Goal: Check status: Check status

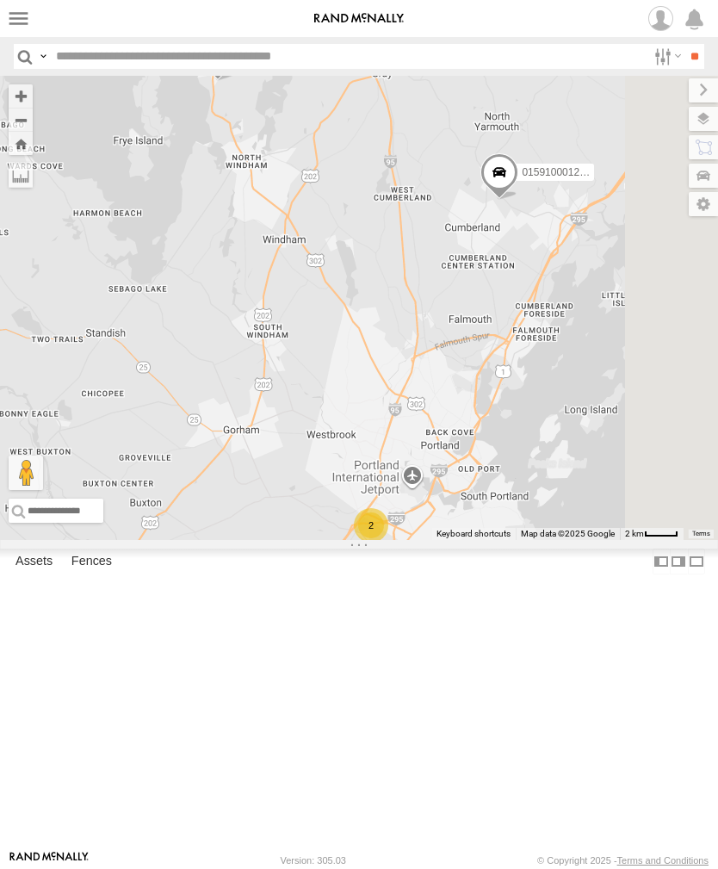
click at [28, 13] on label at bounding box center [18, 18] width 25 height 25
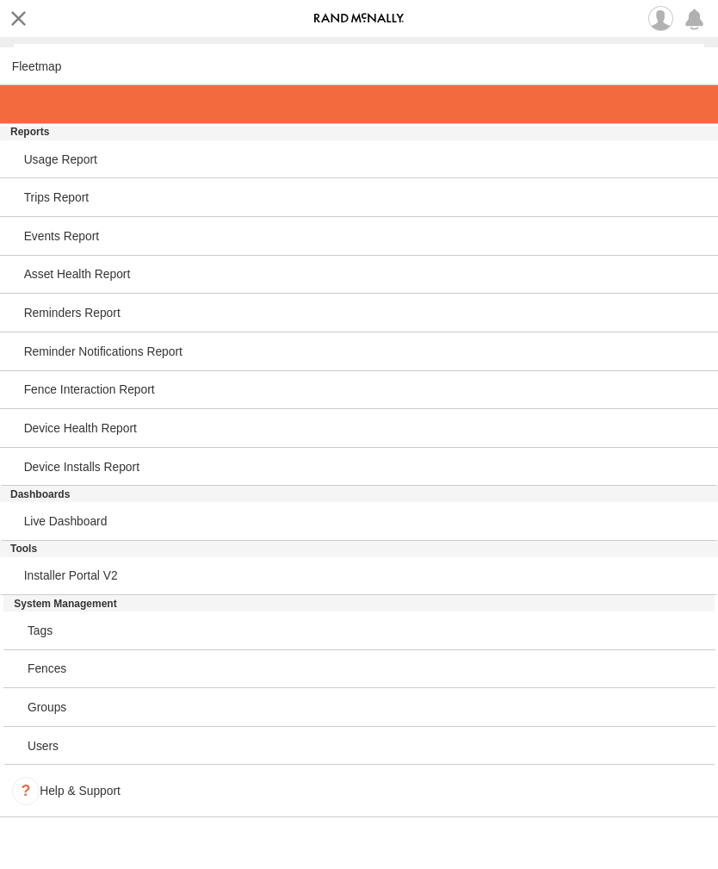
click at [47, 111] on span at bounding box center [29, 104] width 35 height 14
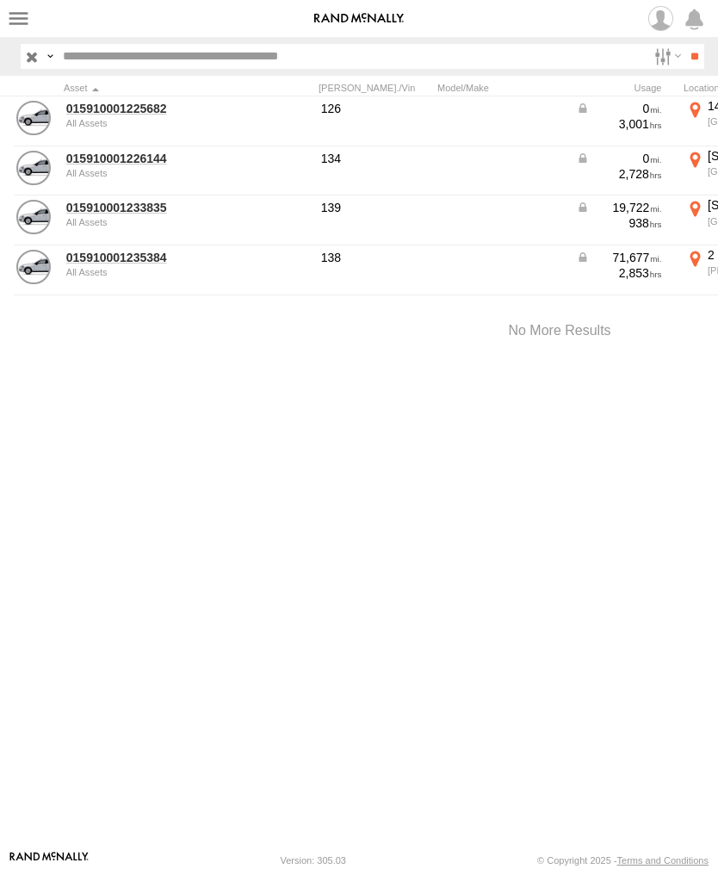
click at [113, 114] on link "015910001225682" at bounding box center [149, 109] width 167 height 16
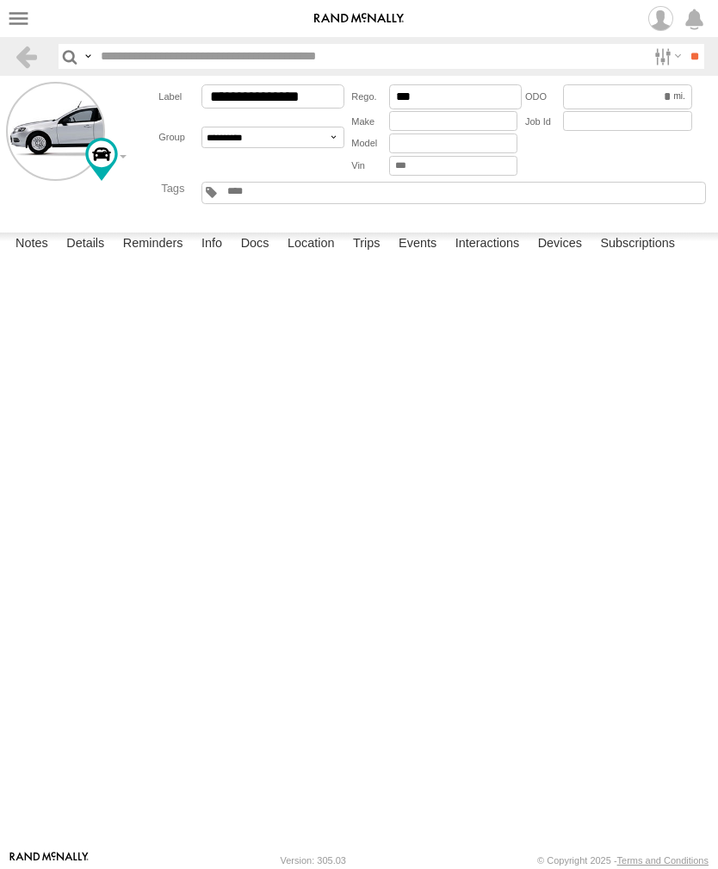
click at [434, 257] on label "Events" at bounding box center [417, 245] width 55 height 24
click at [29, 12] on label at bounding box center [18, 18] width 25 height 25
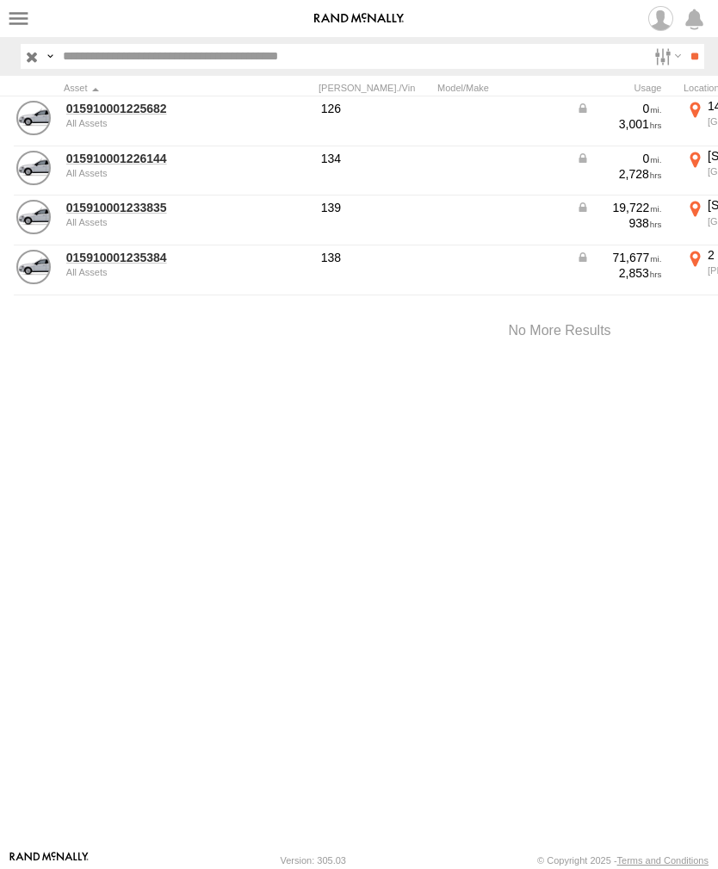
click at [140, 159] on link "015910001226144" at bounding box center [149, 159] width 167 height 16
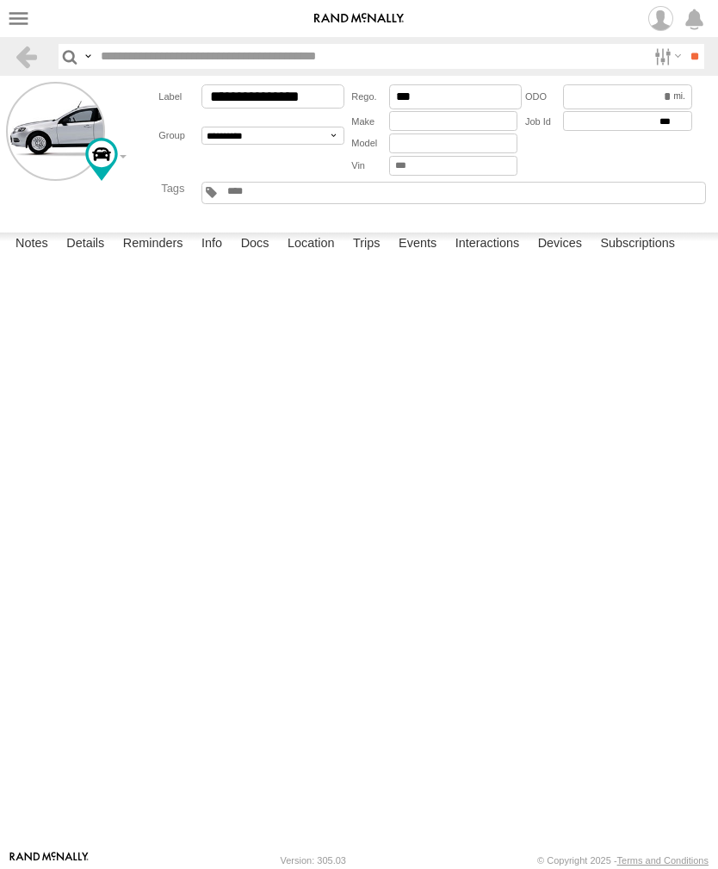
click at [425, 257] on label "Events" at bounding box center [417, 245] width 55 height 24
click at [4, 42] on header "Search Query Asset ID Asset Label Registration Manufacturer Model VIN Job ID" at bounding box center [359, 56] width 718 height 39
click at [28, 28] on label at bounding box center [18, 18] width 25 height 25
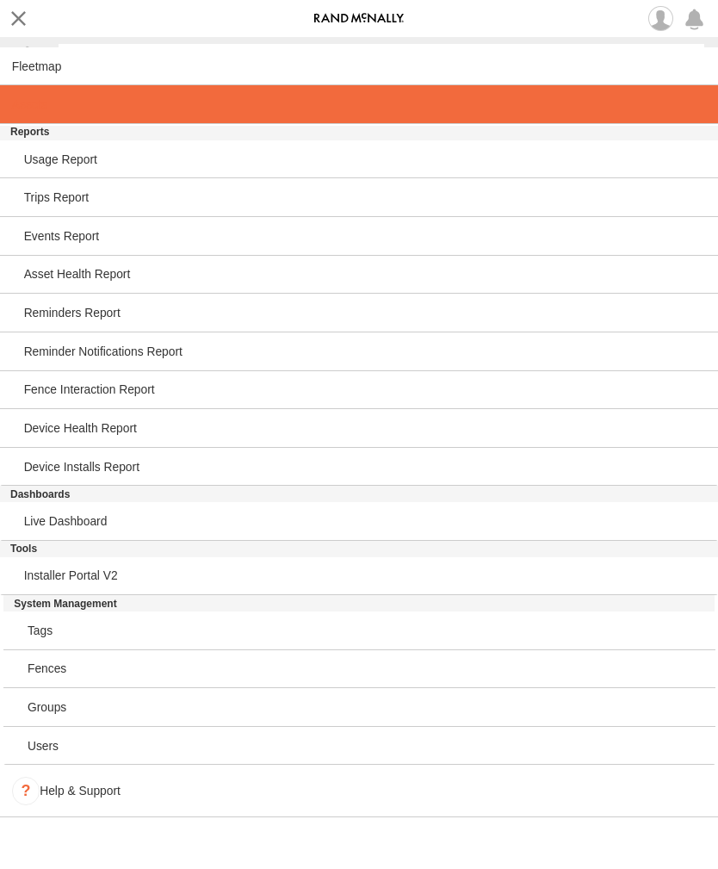
click at [55, 113] on link at bounding box center [359, 104] width 718 height 39
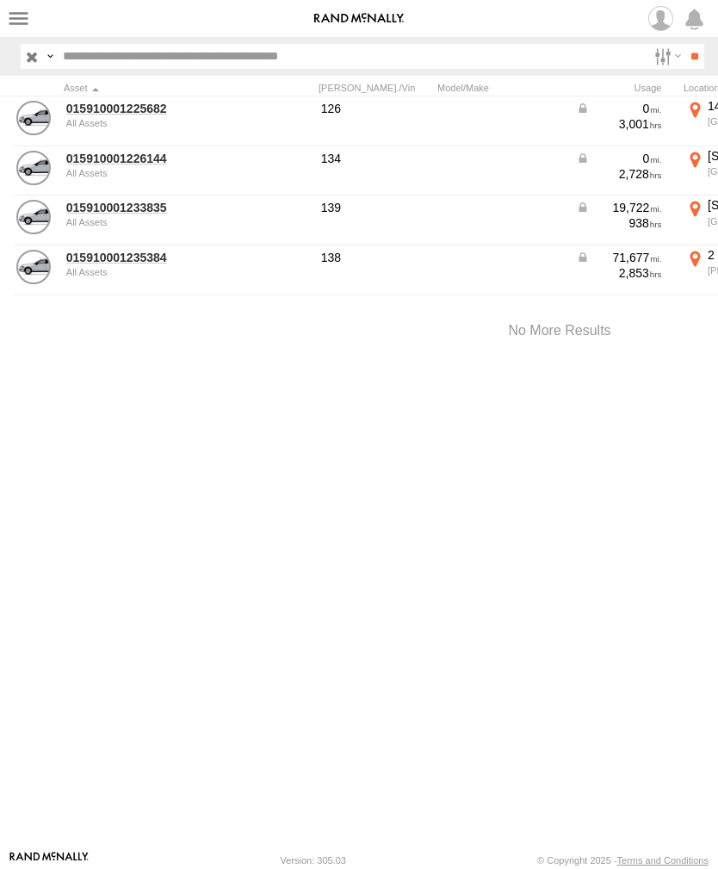
click at [108, 112] on link "015910001225682" at bounding box center [149, 109] width 167 height 16
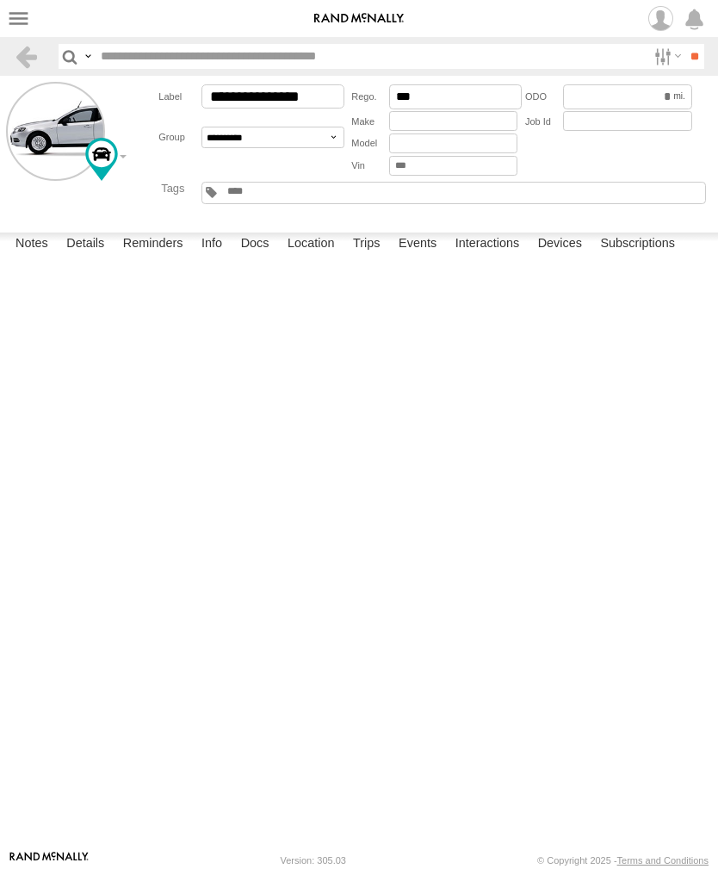
click at [420, 257] on label "Events" at bounding box center [417, 245] width 55 height 24
click at [9, 22] on label at bounding box center [18, 18] width 25 height 25
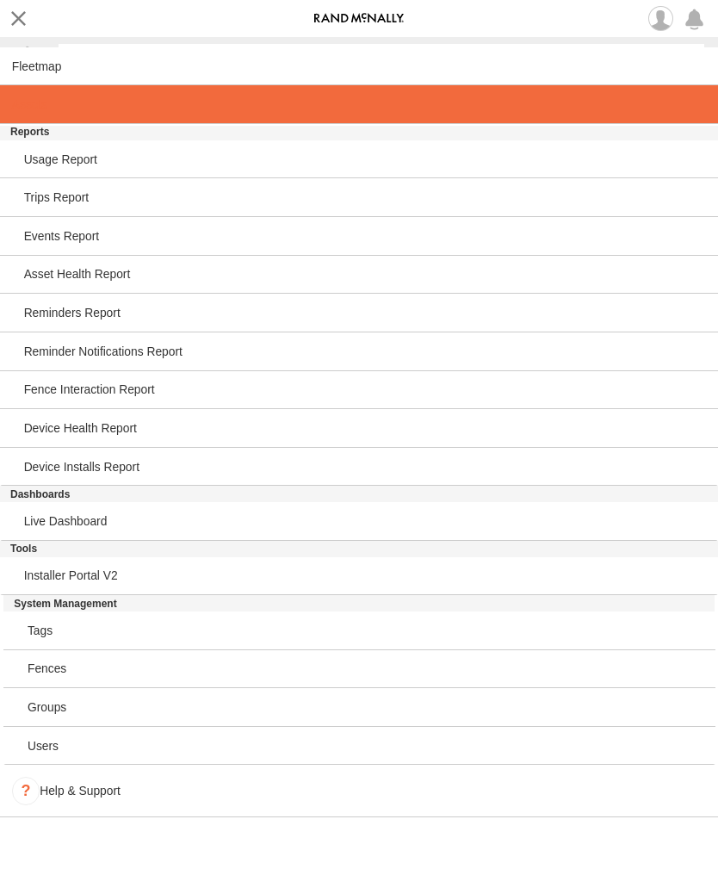
click at [22, 117] on link at bounding box center [359, 104] width 718 height 39
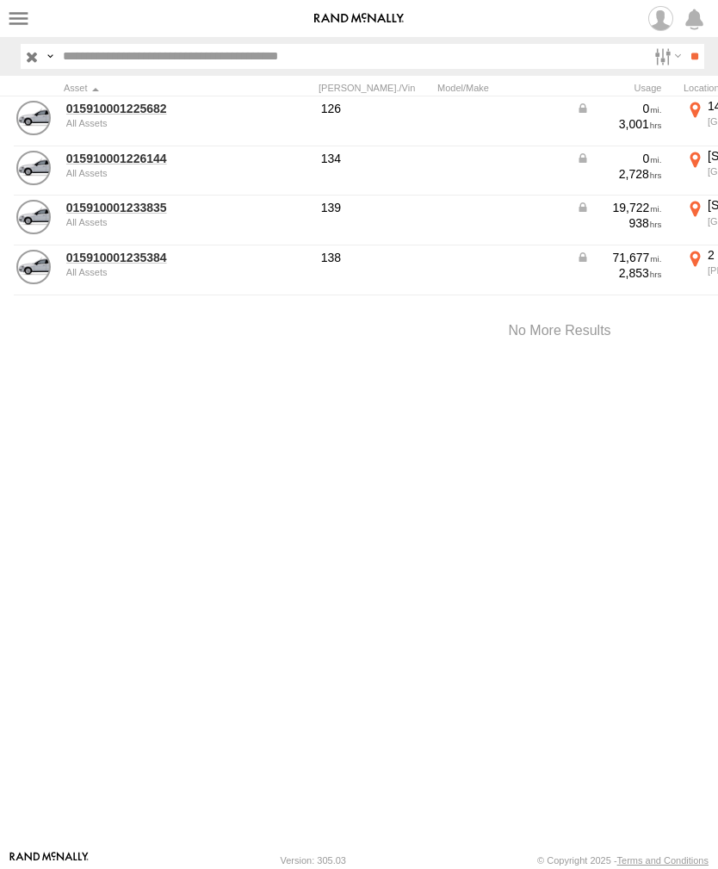
click at [79, 165] on link "015910001226144" at bounding box center [149, 159] width 167 height 16
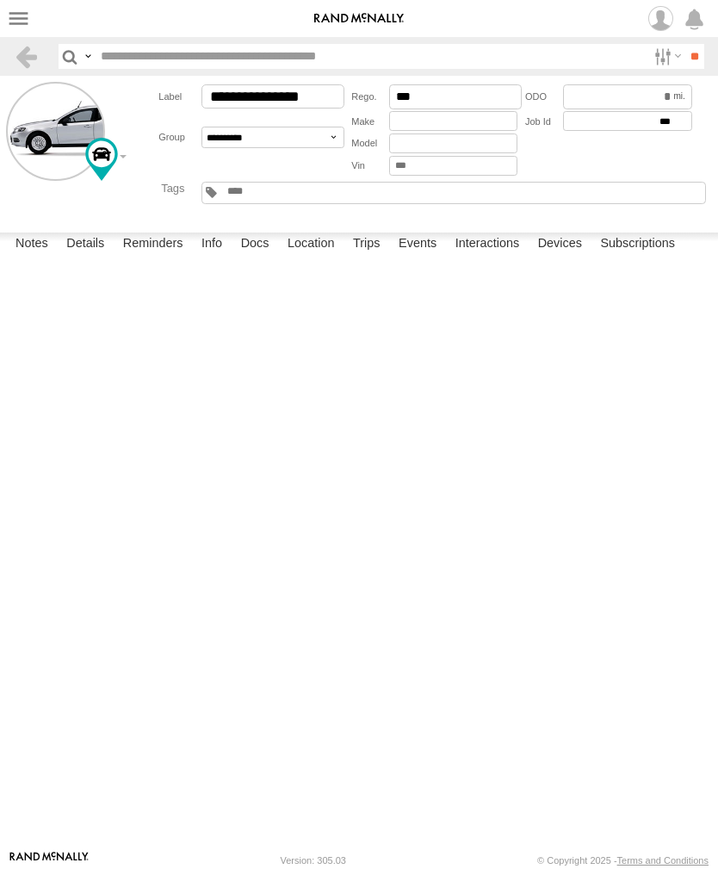
click at [428, 257] on label "Events" at bounding box center [417, 245] width 55 height 24
click at [423, 257] on label "Events" at bounding box center [417, 245] width 55 height 24
